Goal: Task Accomplishment & Management: Complete application form

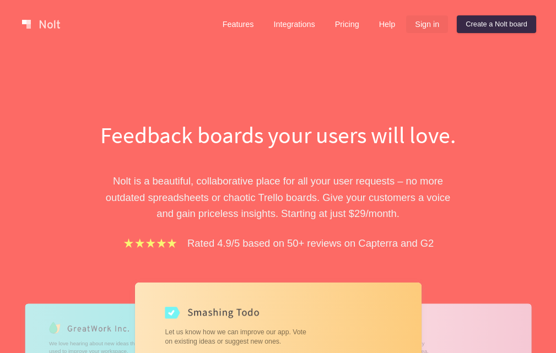
click at [417, 26] on link "Sign in" at bounding box center [427, 24] width 42 height 18
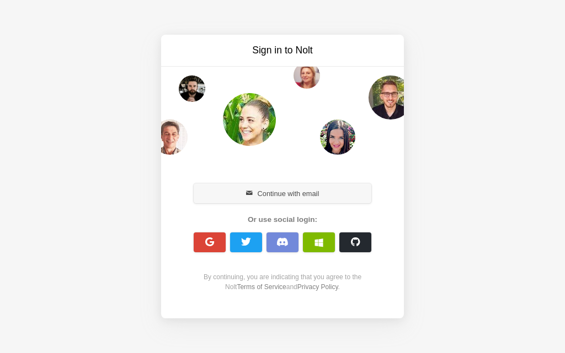
click at [266, 198] on button "Continue with email" at bounding box center [283, 194] width 178 height 20
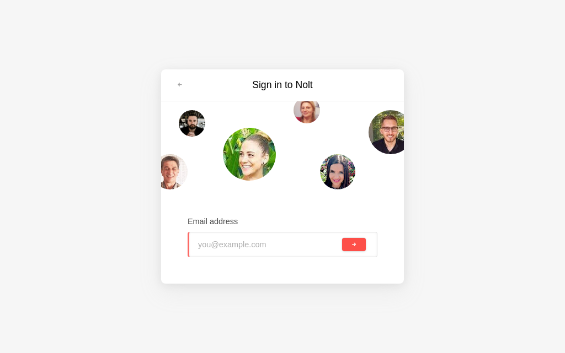
type input "[EMAIL_ADDRESS][DOMAIN_NAME]"
click at [354, 245] on span "submit" at bounding box center [354, 245] width 6 height 6
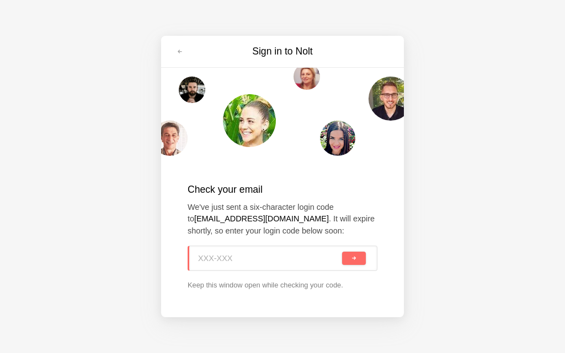
paste input "K3W-0TS"
type input "K3W-0TS"
click at [350, 259] on button "submit" at bounding box center [354, 258] width 24 height 13
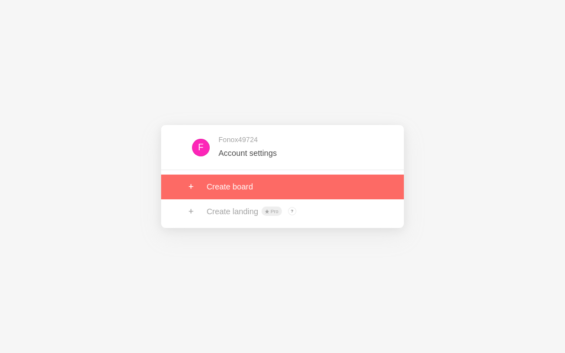
click at [249, 186] on link at bounding box center [282, 187] width 243 height 24
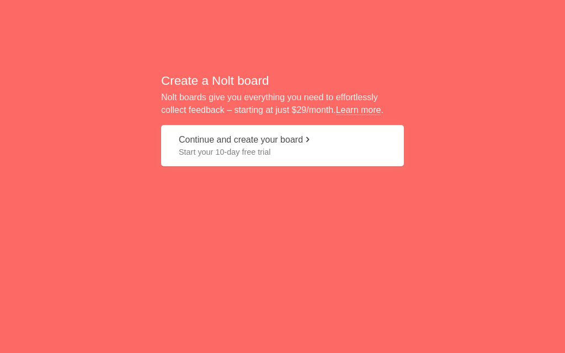
click at [222, 153] on span "Start your 10-day free trial" at bounding box center [282, 152] width 207 height 11
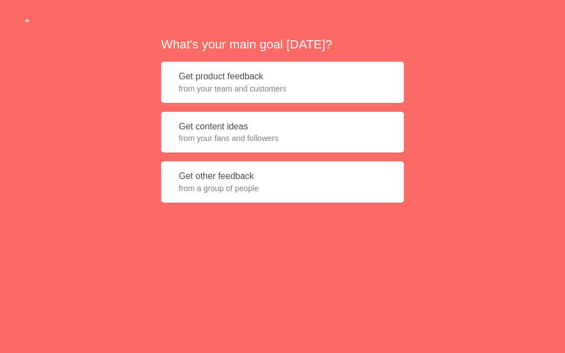
click at [224, 130] on button "Get content ideas from your fans and followers" at bounding box center [282, 132] width 243 height 41
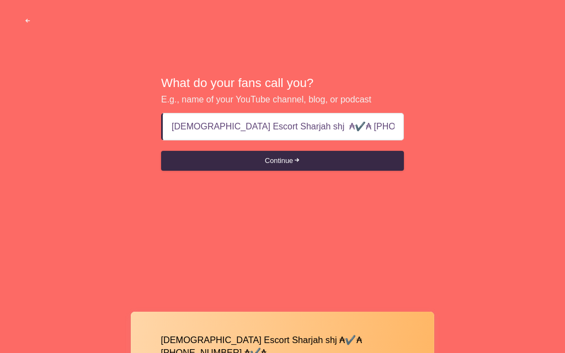
type input "Female Escort Sharjah shj ₳✔️₳ +971569636398 ₳✔️₳"
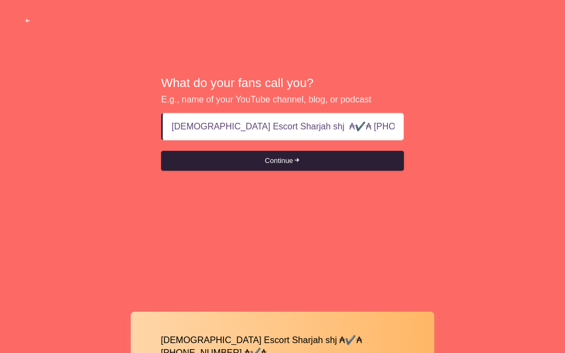
click at [268, 162] on button "Continue" at bounding box center [282, 161] width 243 height 20
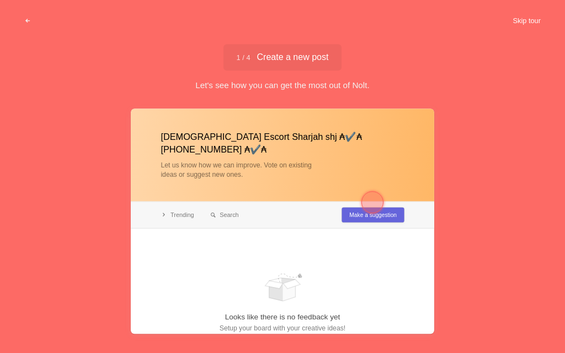
click at [510, 17] on button "Skip tour" at bounding box center [526, 21] width 55 height 20
